Goal: Find specific page/section: Find specific page/section

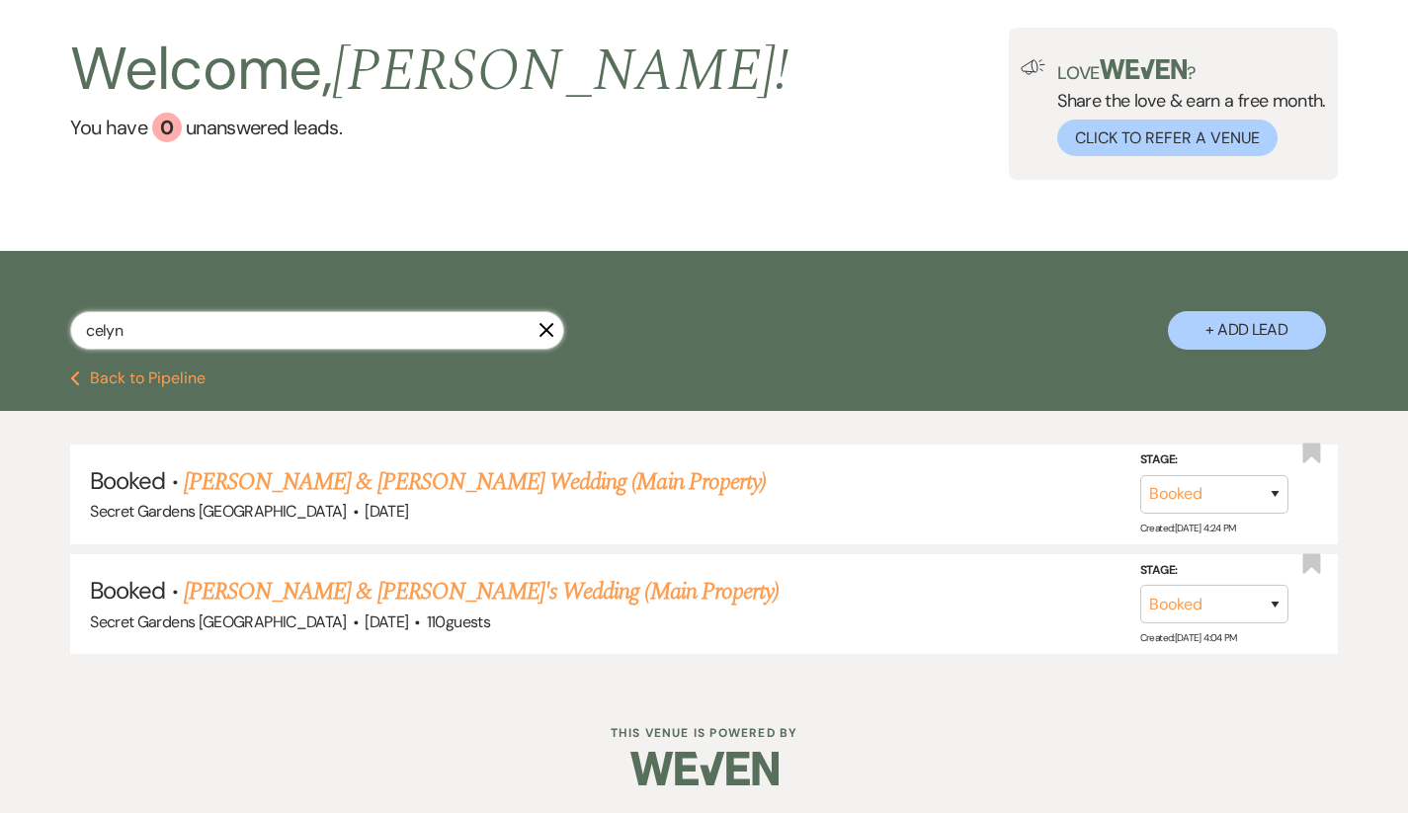
click at [537, 341] on input "celyn" at bounding box center [317, 330] width 494 height 39
click at [537, 327] on input "celyn" at bounding box center [317, 330] width 494 height 39
click at [545, 328] on use "button" at bounding box center [546, 330] width 15 height 15
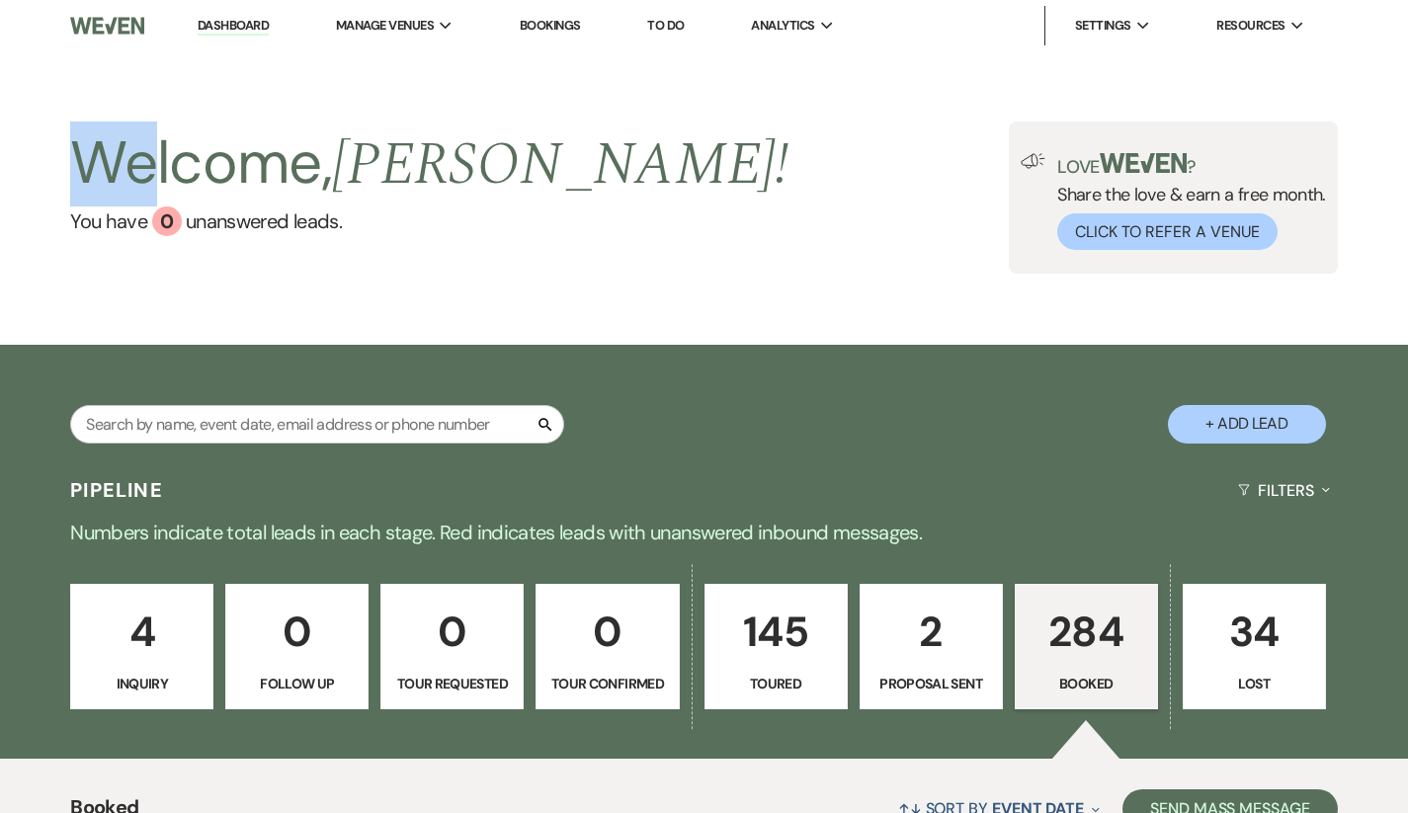
drag, startPoint x: 83, startPoint y: 164, endPoint x: 144, endPoint y: 136, distance: 67.2
click at [144, 136] on h2 "Welcome, Jason !" at bounding box center [429, 164] width 718 height 85
drag, startPoint x: 83, startPoint y: 152, endPoint x: 316, endPoint y: 146, distance: 233.2
click at [316, 146] on h2 "Welcome, Jason !" at bounding box center [429, 164] width 718 height 85
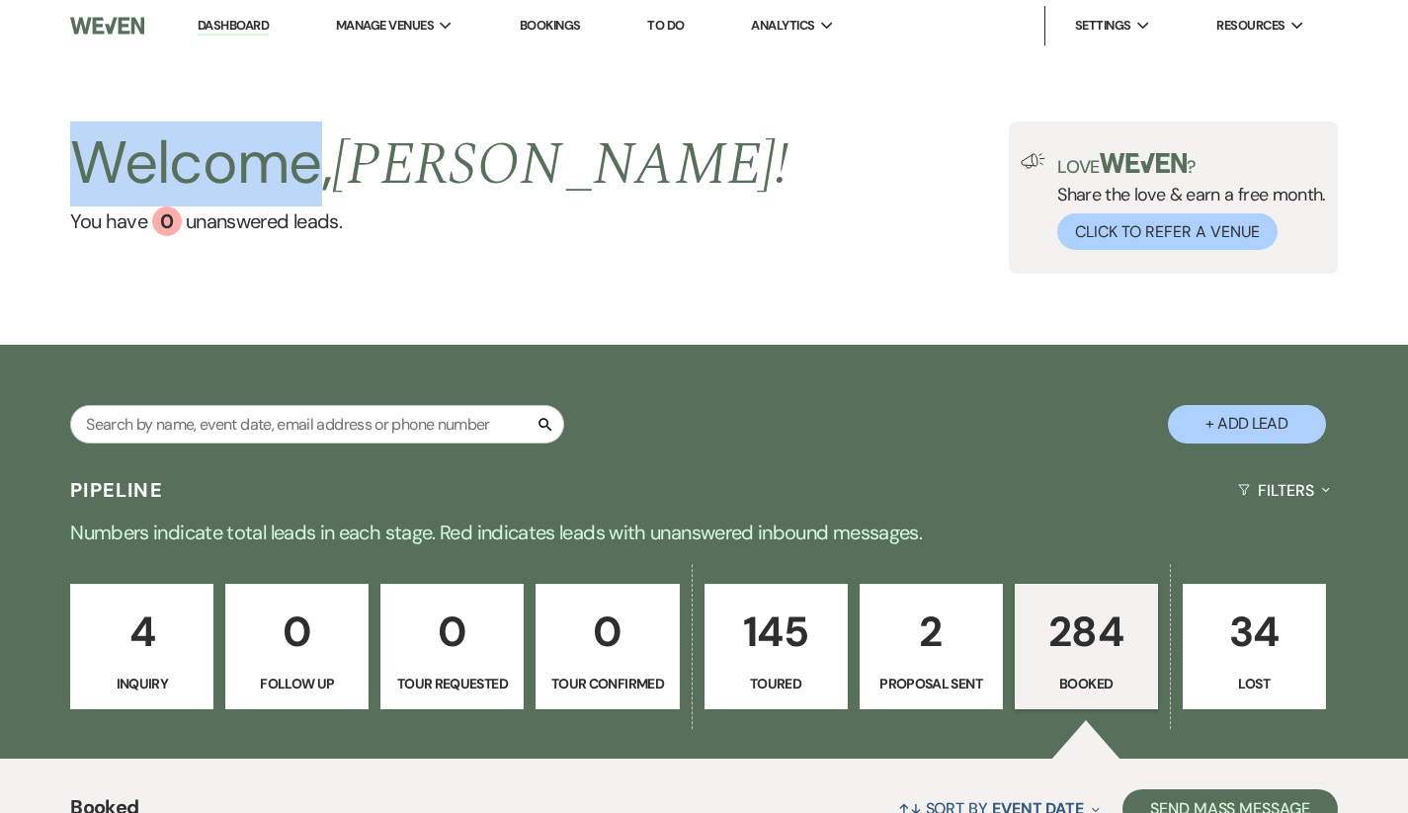
click at [316, 146] on h2 "Welcome, Jason !" at bounding box center [429, 164] width 718 height 85
